Goal: Task Accomplishment & Management: Complete application form

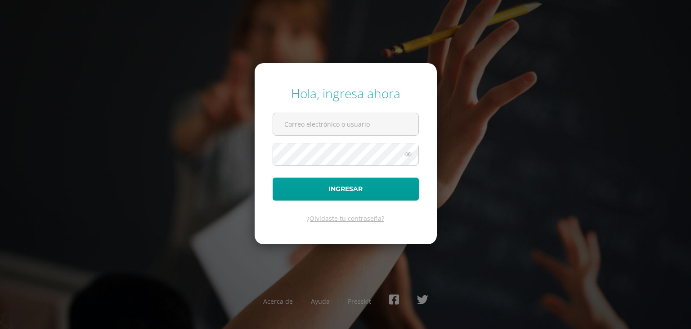
type input "[EMAIL_ADDRESS][DOMAIN_NAME]"
click at [273, 177] on button "Ingresar" at bounding box center [346, 188] width 146 height 23
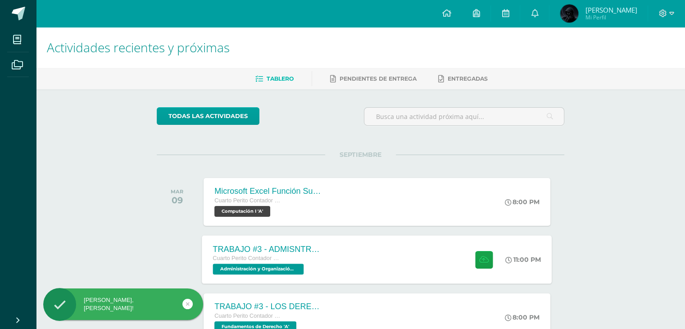
click at [470, 268] on div at bounding box center [482, 259] width 44 height 48
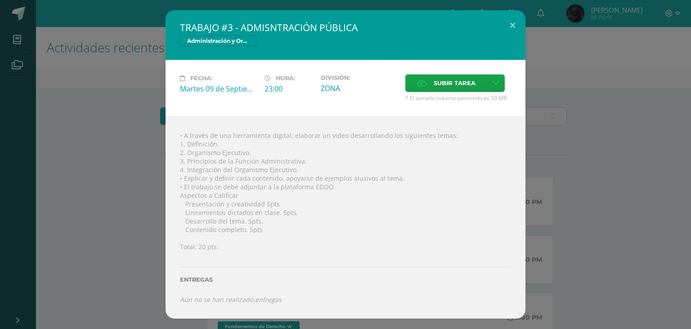
drag, startPoint x: 625, startPoint y: 120, endPoint x: 598, endPoint y: 139, distance: 33.3
click at [625, 120] on div "TRABAJO #3 - ADMISNTRACIÓN PÚBLICA Administración y Organización de Oficina Fec…" at bounding box center [346, 164] width 684 height 308
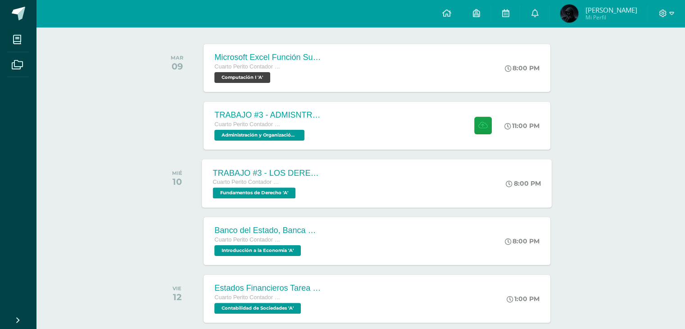
scroll to position [135, 0]
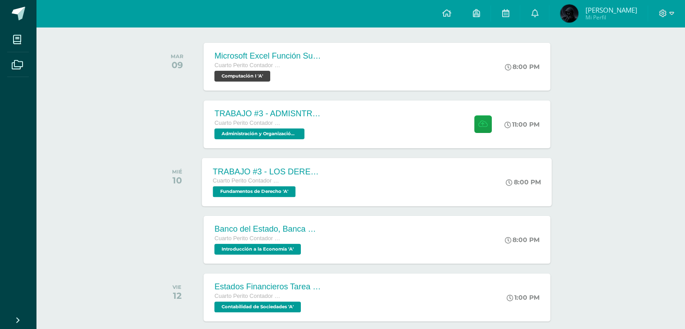
click at [440, 181] on div "TRABAJO #3 - LOS DERECHOS HUMANOS Cuarto Perito Contador con Orientación en Com…" at bounding box center [377, 182] width 350 height 48
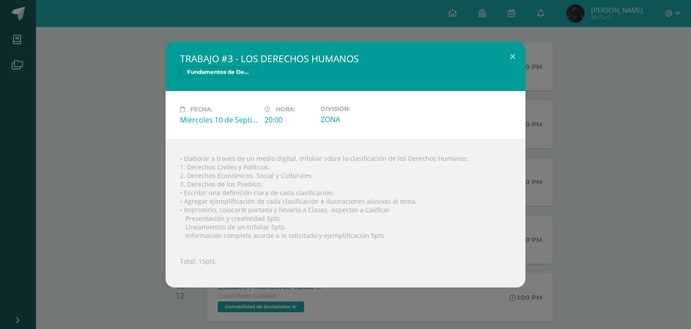
click at [520, 191] on div "• Elaborar a través de un medio digital, trifoliar sobre la clasificación de lo…" at bounding box center [346, 213] width 360 height 148
click at [561, 219] on div "TRABAJO #3 - LOS DERECHOS HUMANOS Fundamentos de Derecho Fecha: Miércoles 10 de…" at bounding box center [346, 164] width 684 height 246
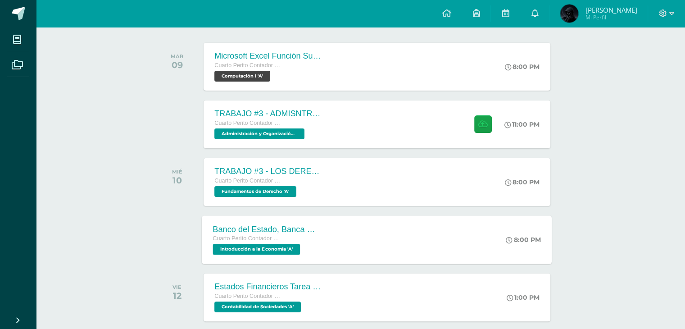
click at [424, 255] on div "Banco del Estado, Banca Múltiple. Cuarto Perito Contador con Orientación en Com…" at bounding box center [377, 239] width 350 height 48
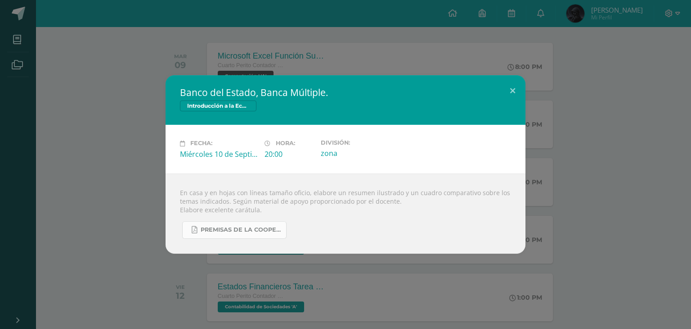
click at [236, 231] on span "PREMISAS DE LA COOPERACION SOCIAL.pdf" at bounding box center [241, 229] width 81 height 7
click at [548, 63] on div "Banco del Estado, Banca Múltiple. Introducción a la Economía Fecha: Miércoles 1…" at bounding box center [345, 164] width 691 height 329
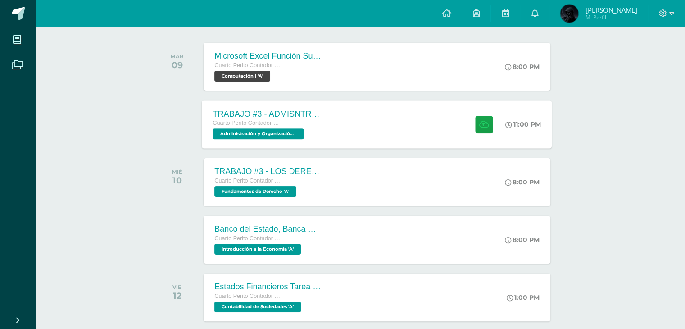
drag, startPoint x: 454, startPoint y: 122, endPoint x: 453, endPoint y: 117, distance: 4.6
click at [453, 122] on div "TRABAJO #3 - ADMISNTRACIÓN PÚBLICA Cuarto Perito Contador con Orientación en Co…" at bounding box center [377, 124] width 350 height 48
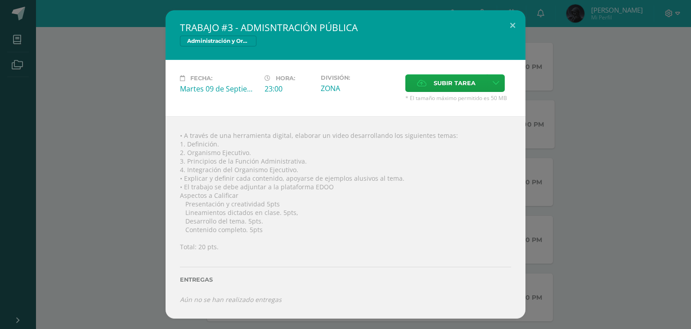
click at [307, 22] on h2 "TRABAJO #3 - ADMISNTRACIÓN PÚBLICA" at bounding box center [345, 27] width 331 height 13
click at [312, 26] on h2 "TRABAJO #3 - ADMISNTRACIÓN PÚBLICA" at bounding box center [345, 27] width 331 height 13
drag, startPoint x: 331, startPoint y: 156, endPoint x: 250, endPoint y: 168, distance: 82.0
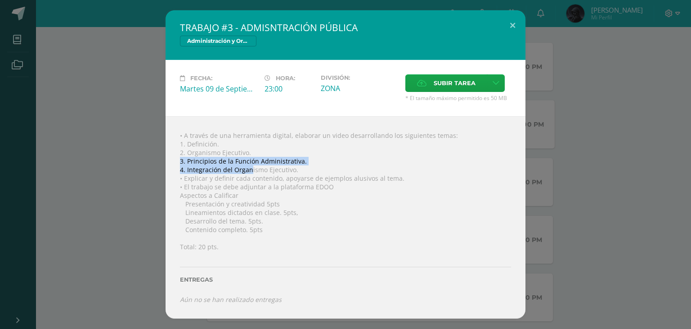
click at [249, 168] on div "• A través de una herramienta digital, elaborar un video desarrollando los sigu…" at bounding box center [346, 217] width 360 height 202
click at [251, 168] on div "• A través de una herramienta digital, elaborar un video desarrollando los sigu…" at bounding box center [346, 217] width 360 height 202
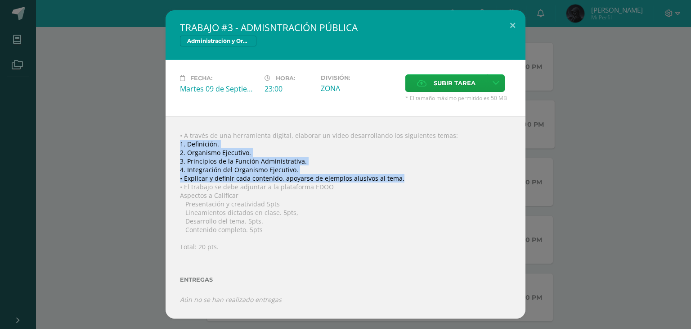
drag, startPoint x: 179, startPoint y: 145, endPoint x: 401, endPoint y: 174, distance: 224.3
click at [401, 174] on div "• A través de una herramienta digital, elaborar un video desarrollando los sigu…" at bounding box center [346, 217] width 360 height 202
copy div "1. Definición. 2. Organismo Ejecutivo. 3. Principios de la Función Administrati…"
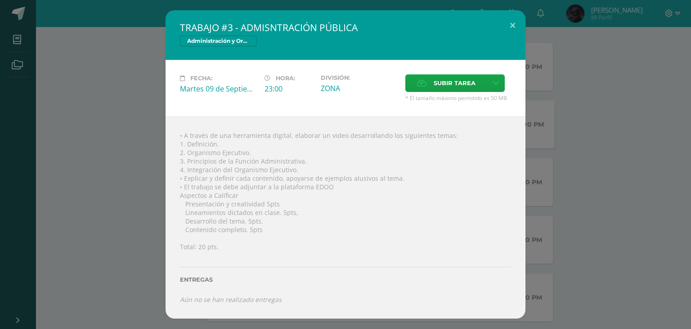
click at [571, 42] on div "TRABAJO #3 - ADMISNTRACIÓN PÚBLICA Administración y Organización de Oficina Fec…" at bounding box center [346, 164] width 684 height 308
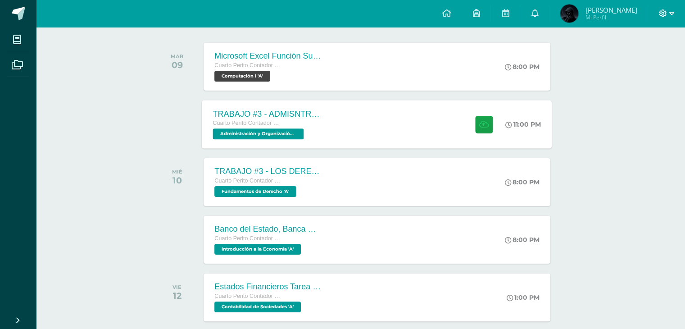
click at [660, 15] on icon at bounding box center [663, 13] width 8 height 8
click at [663, 62] on link "Cerrar sesión" at bounding box center [637, 61] width 71 height 13
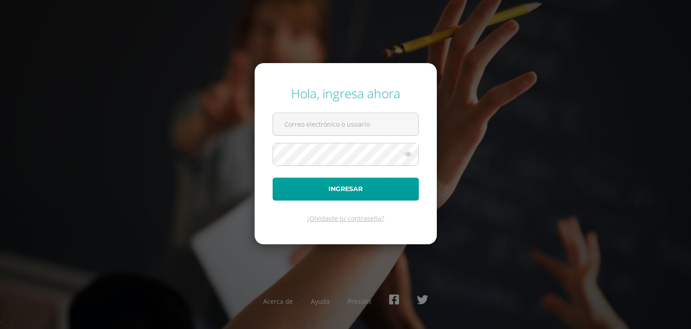
type input "[EMAIL_ADDRESS][DOMAIN_NAME]"
click at [273, 177] on button "Ingresar" at bounding box center [346, 188] width 146 height 23
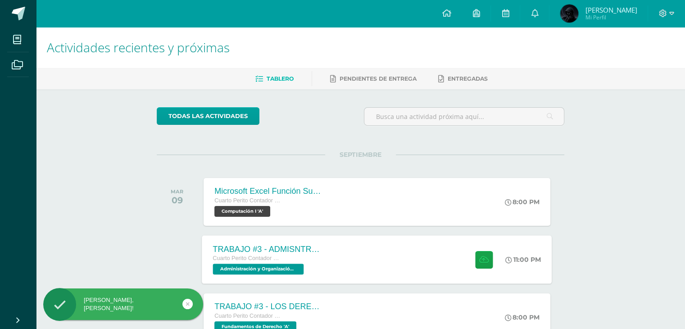
click at [277, 256] on span "Cuarto Perito Contador con Orientación en Computación" at bounding box center [247, 258] width 68 height 6
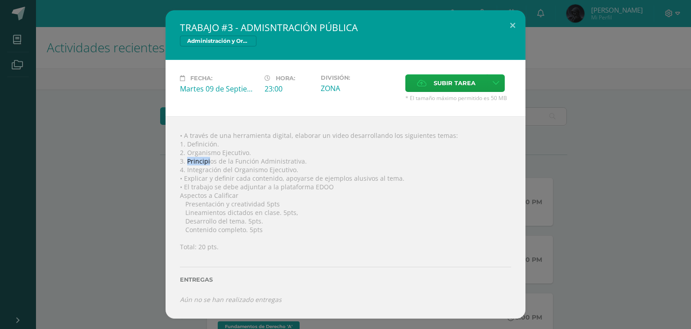
drag, startPoint x: 188, startPoint y: 157, endPoint x: 209, endPoint y: 157, distance: 21.2
click at [209, 157] on div "• A través de una herramienta digital, elaborar un video desarrollando los sigu…" at bounding box center [346, 217] width 360 height 202
click at [210, 155] on div "• A través de una herramienta digital, elaborar un video desarrollando los sigu…" at bounding box center [346, 217] width 360 height 202
drag, startPoint x: 188, startPoint y: 147, endPoint x: 225, endPoint y: 152, distance: 37.2
click at [225, 152] on div "• A través de una herramienta digital, elaborar un video desarrollando los sigu…" at bounding box center [346, 217] width 360 height 202
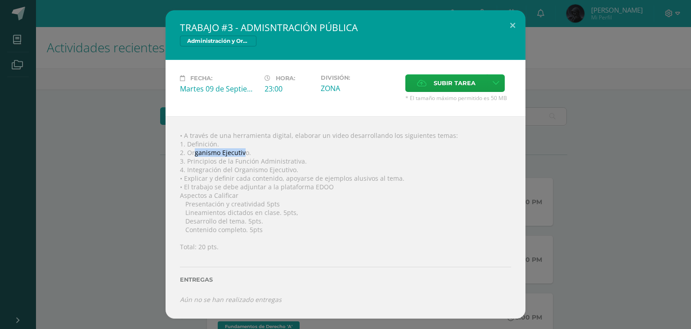
drag, startPoint x: 245, startPoint y: 153, endPoint x: 194, endPoint y: 151, distance: 51.4
click at [194, 151] on div "• A través de una herramienta digital, elaborar un video desarrollando los sigu…" at bounding box center [346, 217] width 360 height 202
click at [215, 153] on div "• A través de una herramienta digital, elaborar un video desarrollando los sigu…" at bounding box center [346, 217] width 360 height 202
drag, startPoint x: 594, startPoint y: 43, endPoint x: 652, endPoint y: 26, distance: 60.1
click at [598, 43] on div "TRABAJO #3 - ADMISNTRACIÓN PÚBLICA Administración y Organización de Oficina Fec…" at bounding box center [346, 164] width 684 height 308
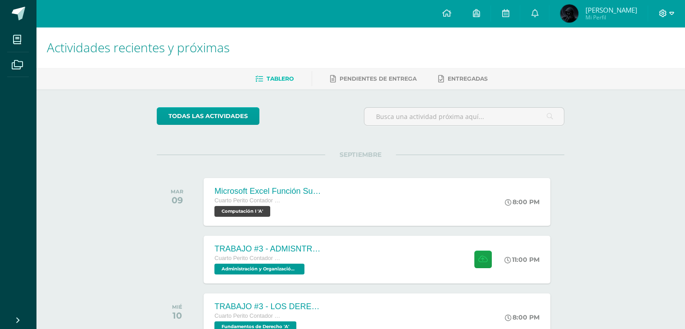
click at [661, 14] on icon at bounding box center [663, 13] width 8 height 8
click at [637, 62] on span "Cerrar sesión" at bounding box center [643, 61] width 41 height 9
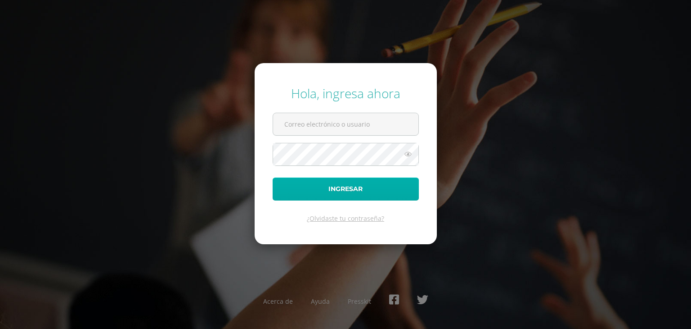
type input "112@laestrella.edu.gt"
click at [361, 192] on button "Ingresar" at bounding box center [346, 188] width 146 height 23
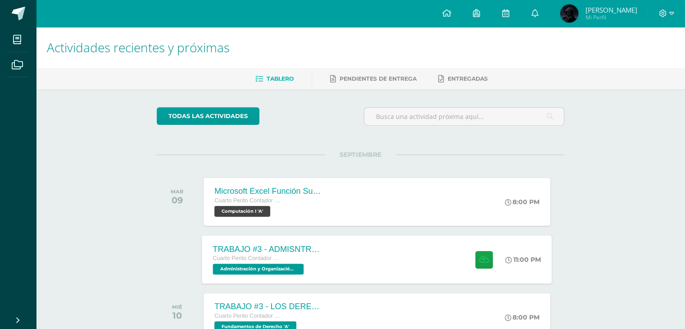
click at [334, 238] on div "TRABAJO #3 - ADMISNTRACIÓN PÚBLICA Cuarto Perito Contador con Orientación en Co…" at bounding box center [377, 259] width 350 height 48
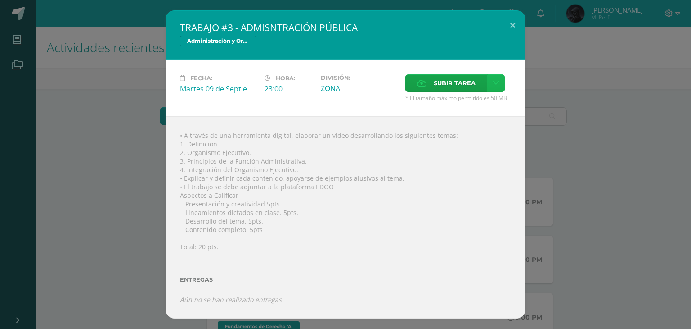
click at [495, 81] on icon at bounding box center [496, 83] width 7 height 8
click at [461, 103] on span "Subir enlace" at bounding box center [457, 102] width 38 height 9
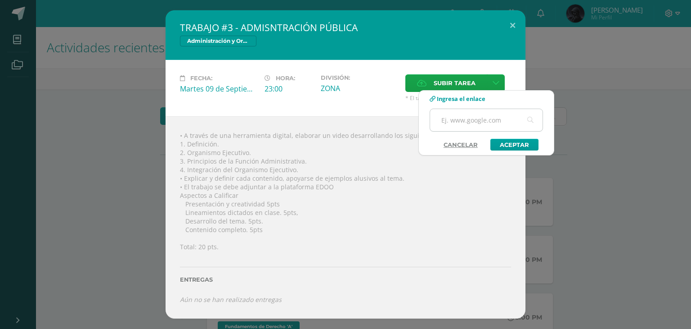
click at [468, 126] on input "text" at bounding box center [486, 120] width 113 height 22
paste input "[URL][DOMAIN_NAME]"
type input "[URL][DOMAIN_NAME]"
drag, startPoint x: 495, startPoint y: 143, endPoint x: 485, endPoint y: 140, distance: 10.4
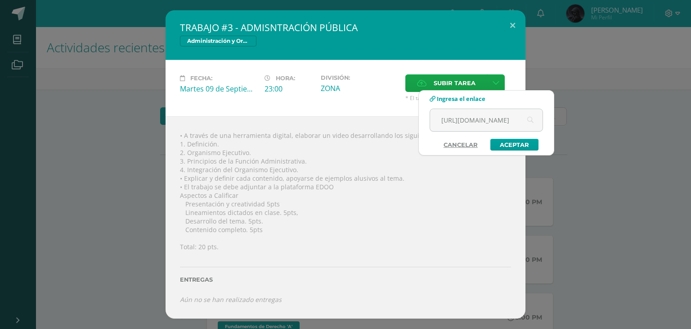
click at [496, 143] on link "Aceptar" at bounding box center [515, 145] width 48 height 12
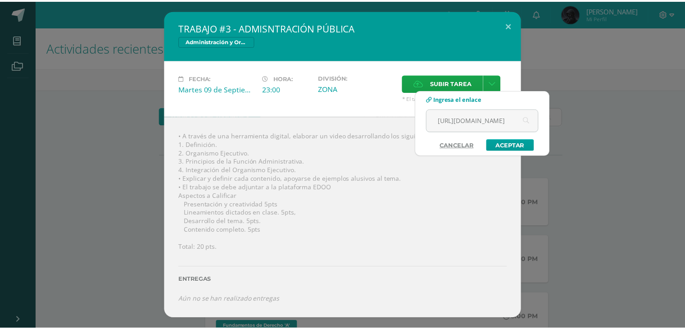
scroll to position [0, 0]
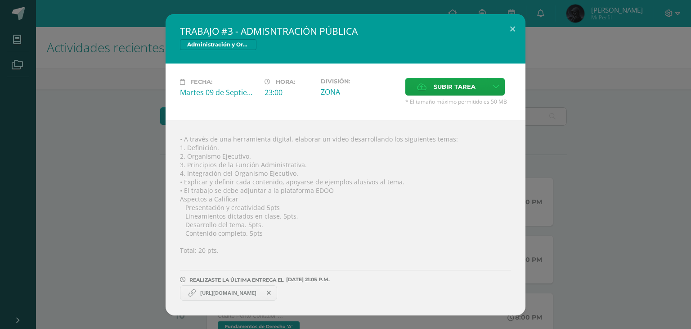
click at [689, 90] on div "TRABAJO #3 - ADMISNTRACIÓN PÚBLICA Administración y Organización de Oficina Fec…" at bounding box center [345, 164] width 691 height 329
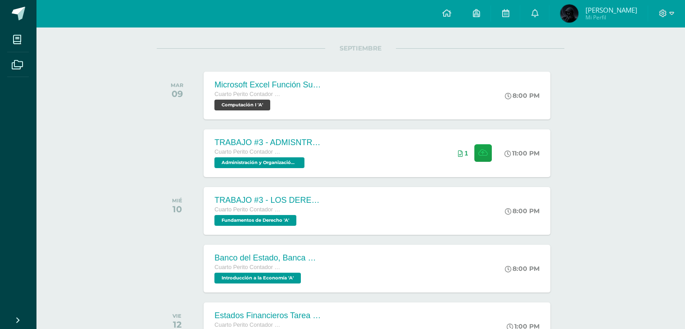
scroll to position [180, 0]
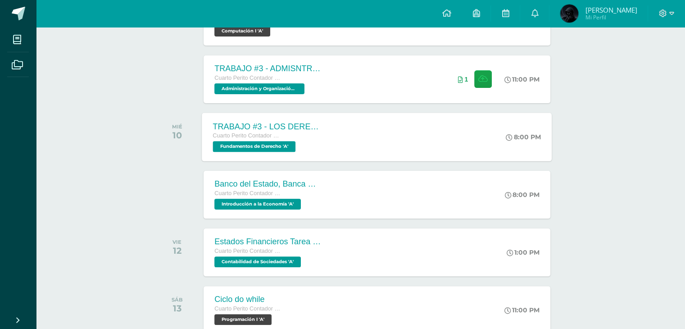
click at [303, 138] on div "Cuarto Perito Contador con Orientación en Computación" at bounding box center [267, 136] width 109 height 10
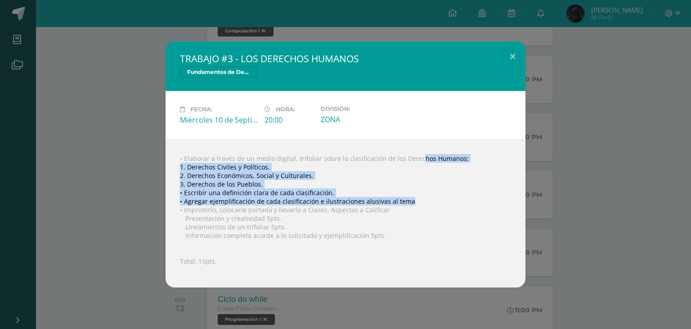
drag, startPoint x: 401, startPoint y: 158, endPoint x: 406, endPoint y: 203, distance: 44.4
click at [406, 203] on div "• Elaborar a través de un medio digital, trifoliar sobre la clasificación de lo…" at bounding box center [346, 213] width 360 height 148
copy div "Derechos Humanos: 1. Derechos Civiles y Políticos. 2. Derechos Económicos, Soci…"
click at [511, 60] on button at bounding box center [513, 56] width 26 height 31
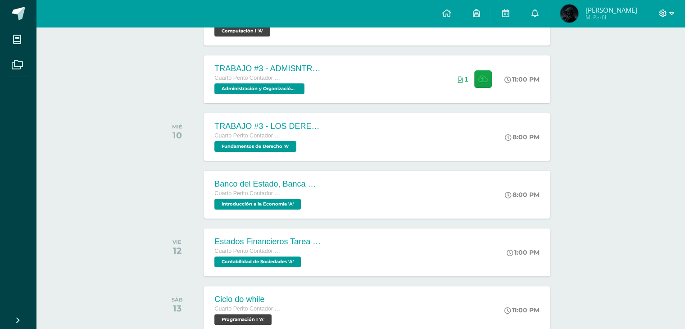
click at [664, 16] on icon at bounding box center [663, 13] width 8 height 8
click at [631, 67] on link "Cerrar sesión" at bounding box center [638, 61] width 71 height 13
